Goal: Task Accomplishment & Management: Use online tool/utility

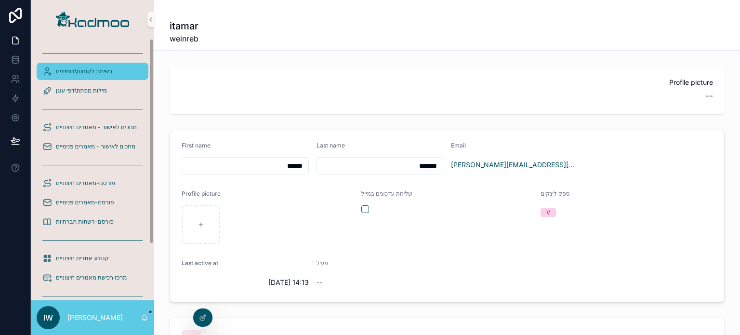
click at [87, 68] on span "רשימת לקוחות\דומיינים" at bounding box center [84, 71] width 56 height 8
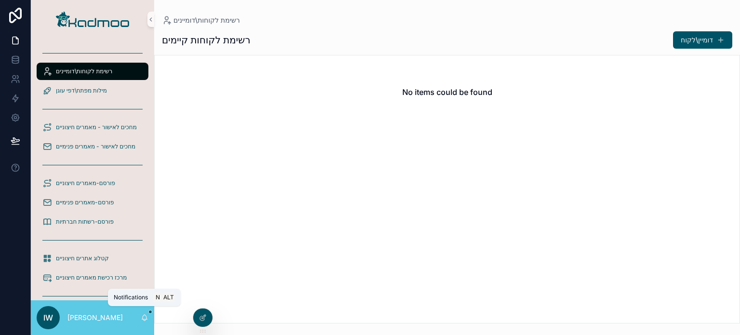
click at [146, 316] on icon "scrollable content" at bounding box center [144, 317] width 5 height 4
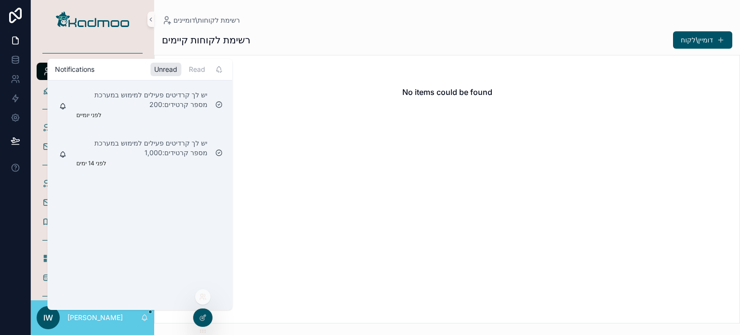
click at [200, 302] on div at bounding box center [202, 296] width 15 height 15
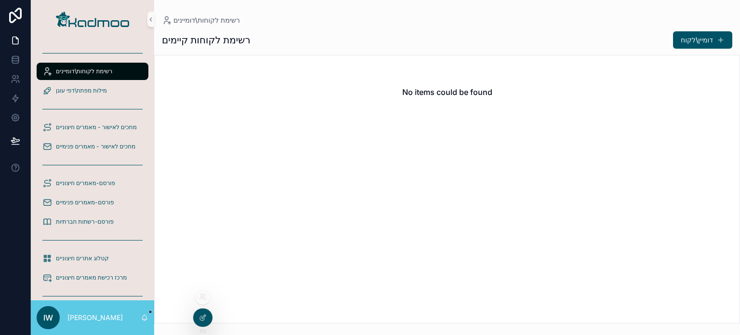
click at [205, 294] on icon at bounding box center [203, 297] width 8 height 8
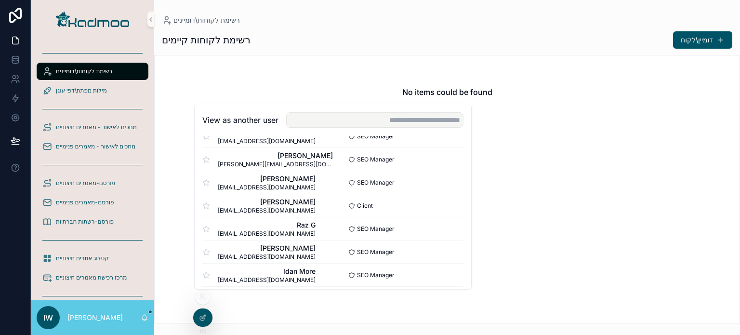
scroll to position [392, 0]
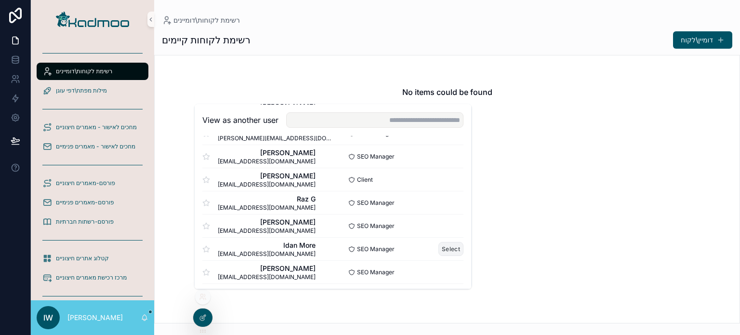
click at [440, 247] on button "Select" at bounding box center [451, 249] width 25 height 14
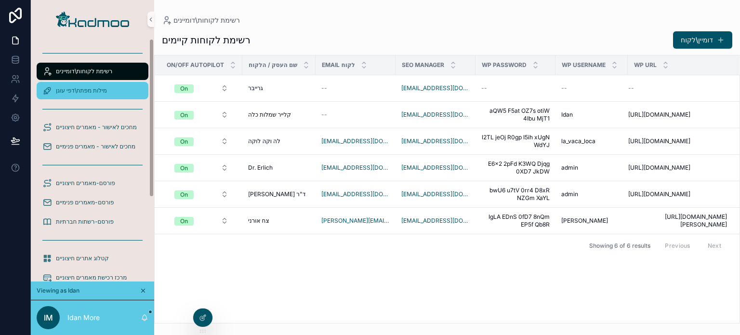
click at [70, 92] on span "מילות מפתח\דפי עוגן" at bounding box center [81, 91] width 51 height 8
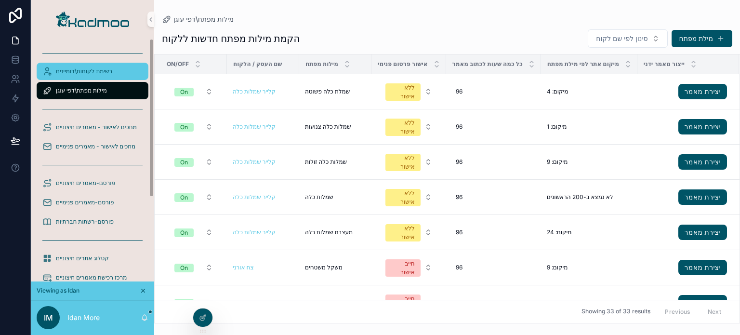
click at [114, 78] on div "רשימת לקוחות\דומיינים" at bounding box center [92, 71] width 100 height 15
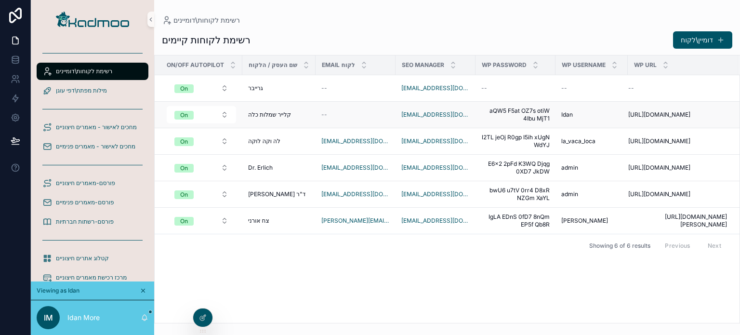
click at [476, 118] on td "aQW5 F5at OZ7s otiW 4Ibu MjT1 aQW5 F5at OZ7s otiW 4Ibu MjT1" at bounding box center [516, 115] width 80 height 27
click at [260, 167] on span "Dr. Erlich" at bounding box center [260, 168] width 25 height 8
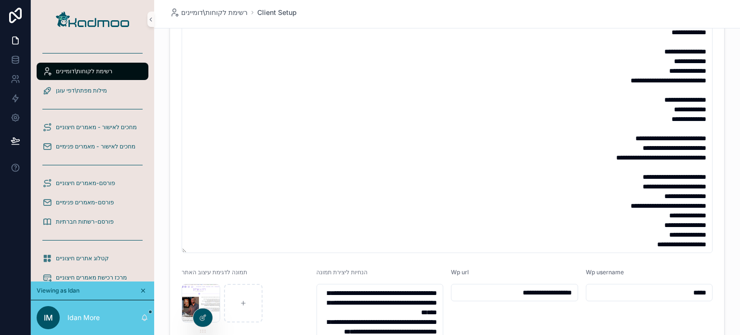
scroll to position [1061, 0]
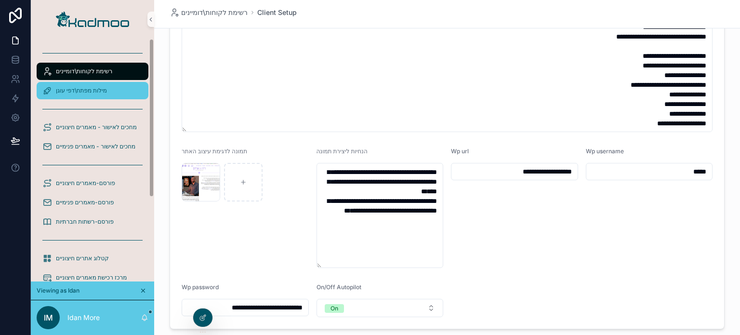
click at [79, 94] on span "מילות מפתח\דפי עוגן" at bounding box center [81, 91] width 51 height 8
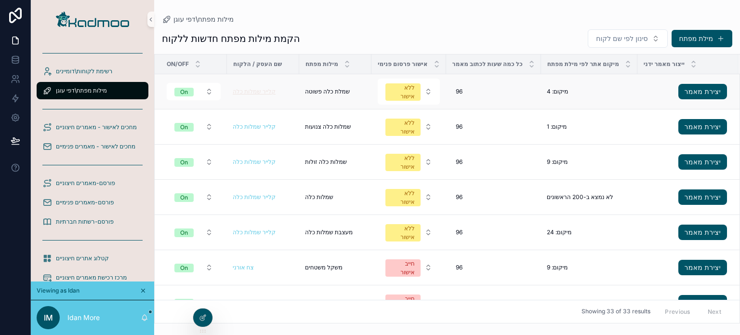
click at [258, 94] on span "קלייר שמלות כלה" at bounding box center [254, 92] width 43 height 8
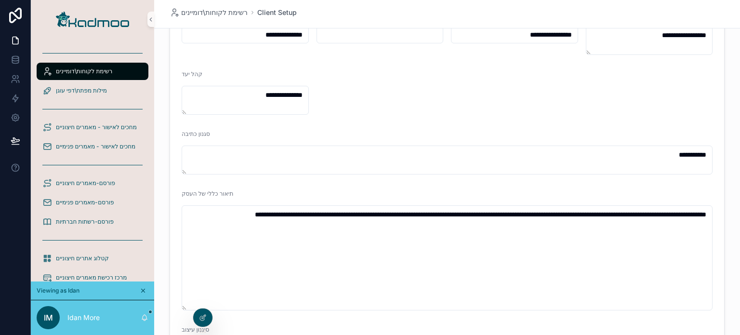
scroll to position [48, 0]
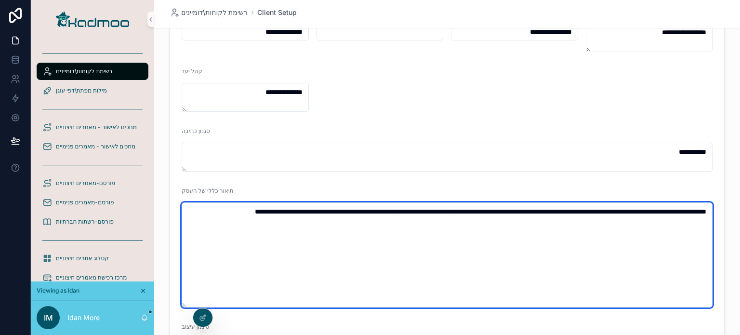
drag, startPoint x: 337, startPoint y: 231, endPoint x: 569, endPoint y: 198, distance: 233.8
click at [638, 208] on textarea "**********" at bounding box center [447, 254] width 531 height 105
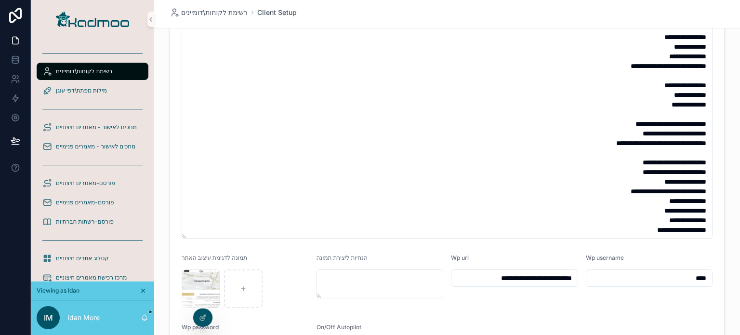
scroll to position [545, 0]
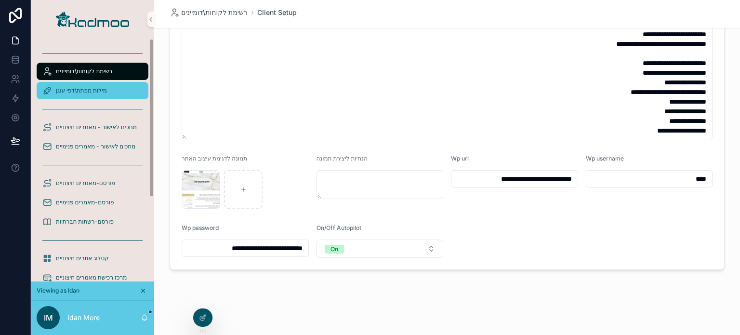
click at [84, 87] on span "מילות מפתח\דפי עוגן" at bounding box center [81, 91] width 51 height 8
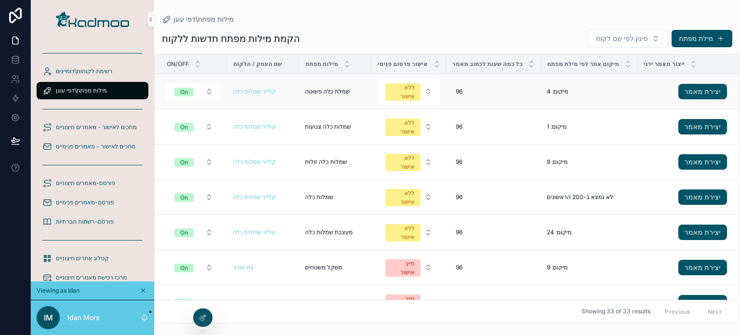
click at [336, 90] on span "שמלת כלה פשוטה" at bounding box center [327, 92] width 45 height 8
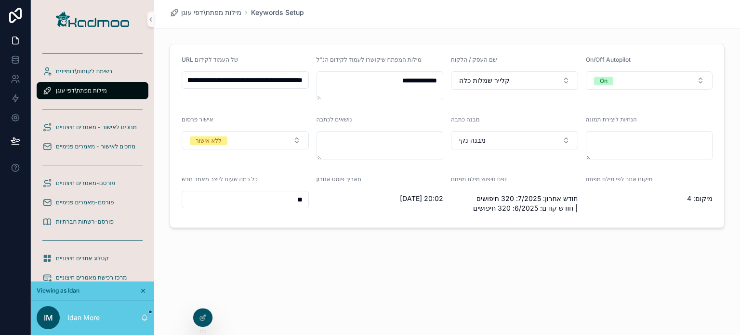
drag, startPoint x: 276, startPoint y: 76, endPoint x: 316, endPoint y: 81, distance: 40.8
click at [316, 81] on form "**********" at bounding box center [447, 135] width 554 height 183
drag, startPoint x: 413, startPoint y: 145, endPoint x: 370, endPoint y: 155, distance: 43.7
click at [370, 155] on textarea "scrollable content" at bounding box center [380, 145] width 127 height 29
drag, startPoint x: 281, startPoint y: 201, endPoint x: 315, endPoint y: 201, distance: 34.2
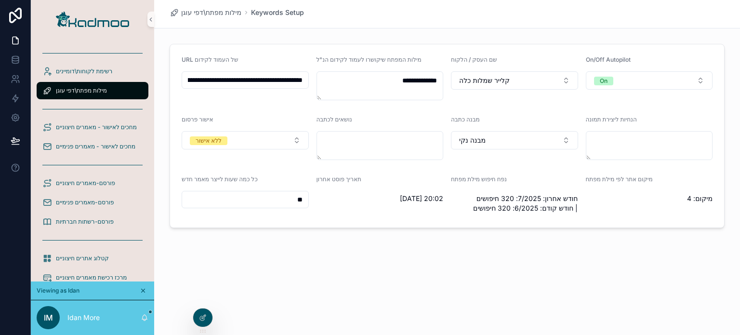
click at [315, 201] on form "**********" at bounding box center [447, 135] width 554 height 183
click at [284, 140] on button "ללא אישור" at bounding box center [245, 140] width 127 height 18
click at [349, 275] on div "**********" at bounding box center [447, 147] width 586 height 294
click at [318, 258] on div "**********" at bounding box center [447, 147] width 586 height 294
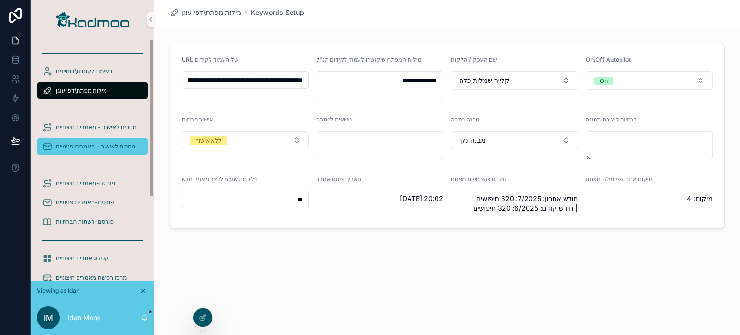
click at [99, 144] on span "מחכים לאישור - מאמרים פנימיים" at bounding box center [96, 147] width 80 height 8
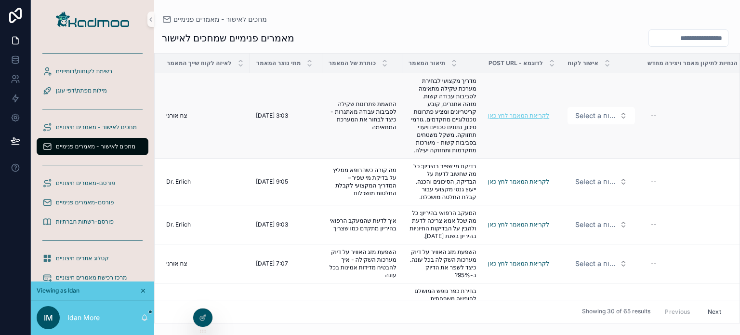
click at [520, 113] on link "לקריאת המאמר לחץ כאן" at bounding box center [518, 115] width 61 height 7
click at [106, 201] on span "פורסם-מאמרים פנימיים" at bounding box center [85, 203] width 58 height 8
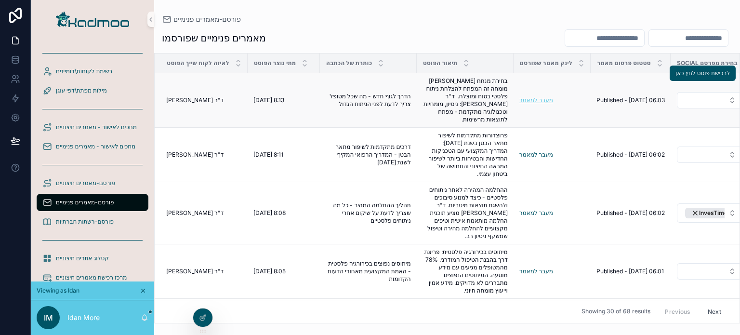
click at [538, 103] on link "מעבר למאמר" at bounding box center [537, 99] width 34 height 7
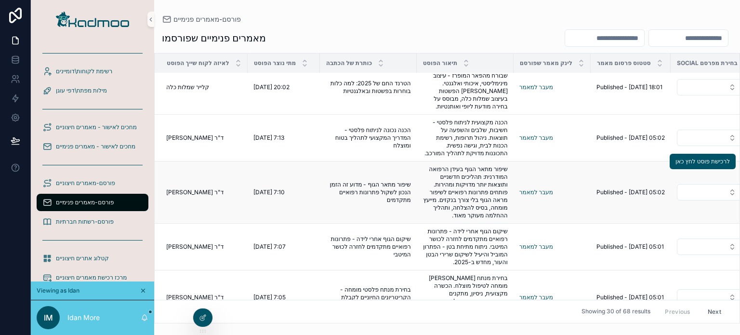
scroll to position [578, 0]
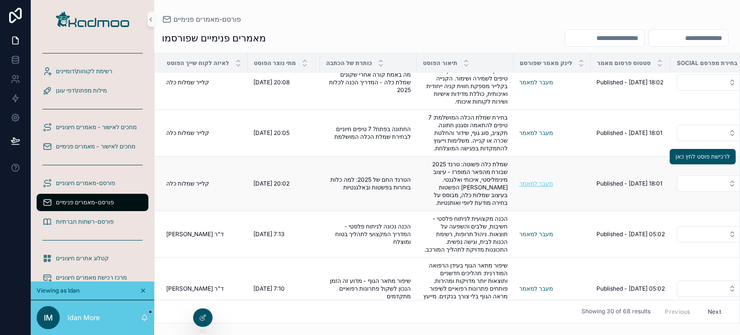
click at [524, 182] on link "מעבר למאמר" at bounding box center [537, 183] width 34 height 7
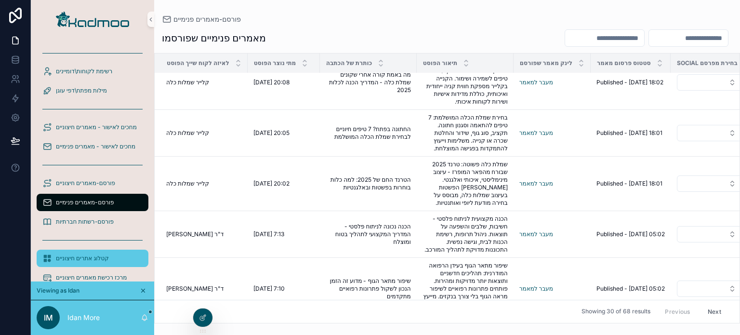
click at [94, 264] on div "קטלוג אתרים חיצוניים" at bounding box center [92, 258] width 100 height 15
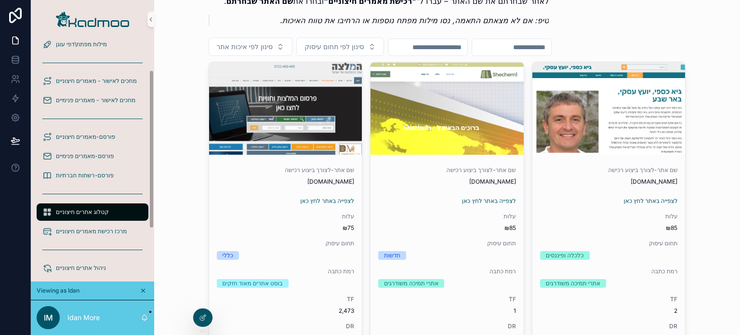
scroll to position [48, 0]
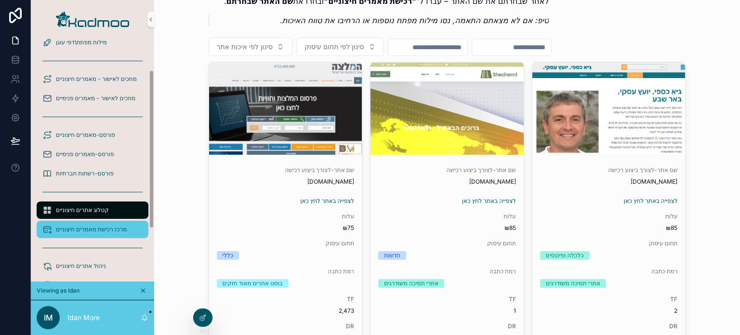
click at [92, 230] on span "מרכז רכישת מאמרים חיצוניים" at bounding box center [91, 230] width 71 height 8
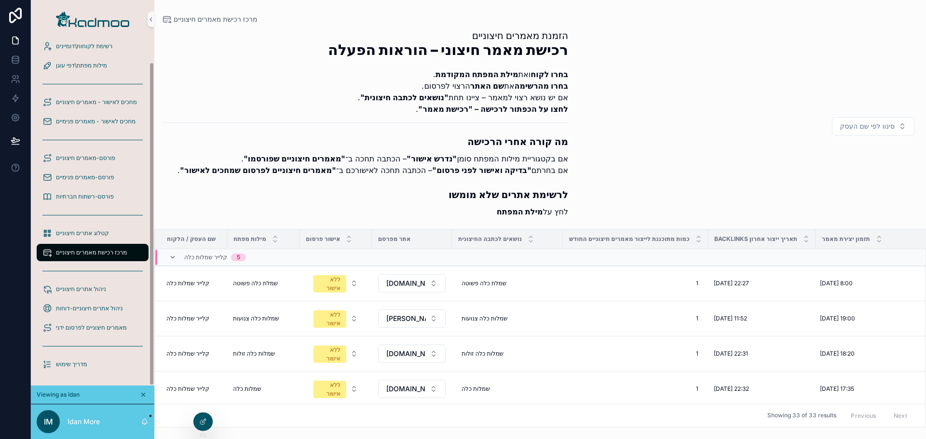
scroll to position [25, 0]
